Goal: Task Accomplishment & Management: Complete application form

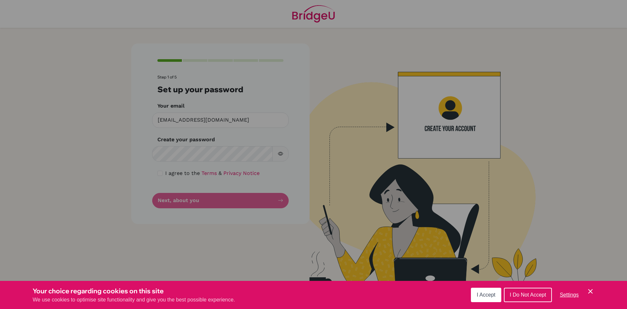
click at [222, 148] on div "Cookie Preferences" at bounding box center [313, 154] width 627 height 309
click at [263, 203] on div "Cookie Preferences" at bounding box center [313, 154] width 627 height 309
drag, startPoint x: 473, startPoint y: 293, endPoint x: 438, endPoint y: 275, distance: 39.1
click at [0, 308] on div "Your choice regarding cookies on this site We use cookies to optimise site func…" at bounding box center [0, 309] width 0 height 0
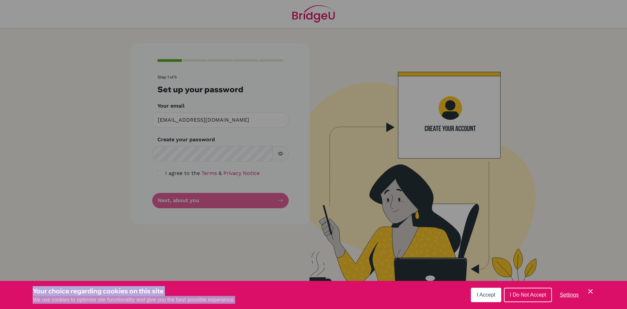
click at [0, 308] on div "Your choice regarding cookies on this site We use cookies to optimise site func…" at bounding box center [0, 309] width 0 height 0
click at [476, 295] on button "I Accept" at bounding box center [486, 294] width 30 height 14
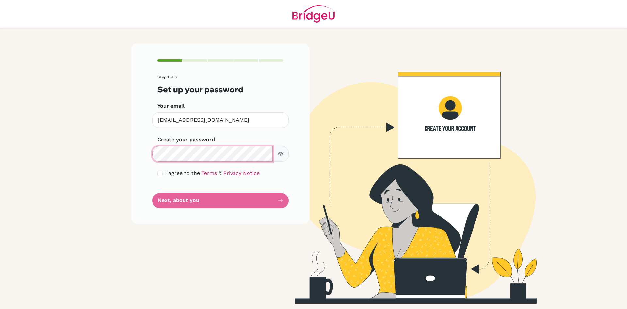
click at [68, 155] on main "Step 1 of 5 Set up your password Your email [PERSON_NAME][EMAIL_ADDRESS][DOMAIN…" at bounding box center [313, 154] width 627 height 309
click at [160, 175] on input "checkbox" at bounding box center [159, 172] width 5 height 5
checkbox input "true"
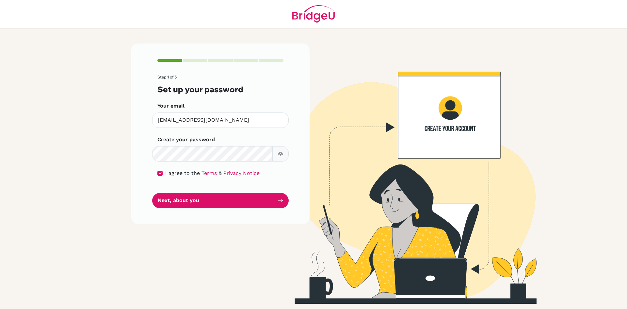
click at [172, 189] on form "Step 1 of 5 Set up your password Your email [PERSON_NAME][EMAIL_ADDRESS][DOMAIN…" at bounding box center [220, 141] width 126 height 133
click at [173, 195] on button "Next, about you" at bounding box center [220, 200] width 136 height 15
